Goal: Information Seeking & Learning: Learn about a topic

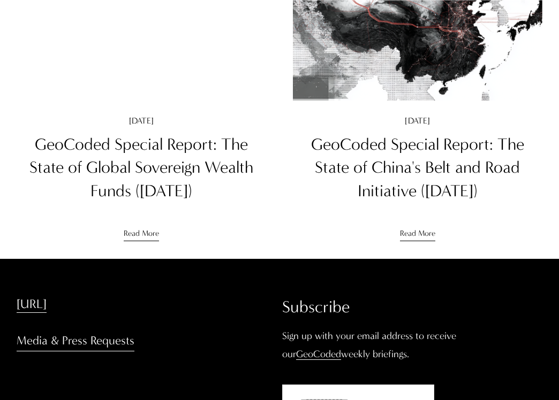
scroll to position [534, 0]
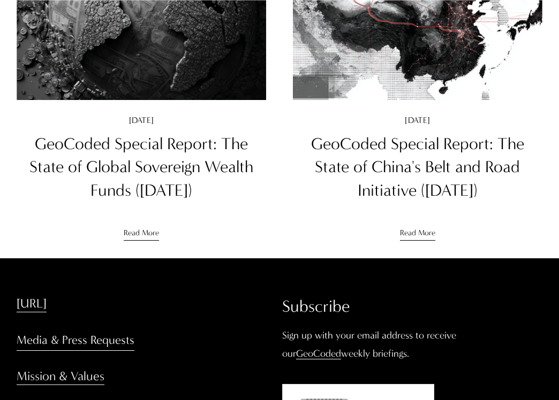
click at [191, 189] on link "GeoCoded Special Report: The State of Global Sovereign Wealth Funds ([DATE])" at bounding box center [141, 167] width 224 height 66
